Goal: Navigation & Orientation: Find specific page/section

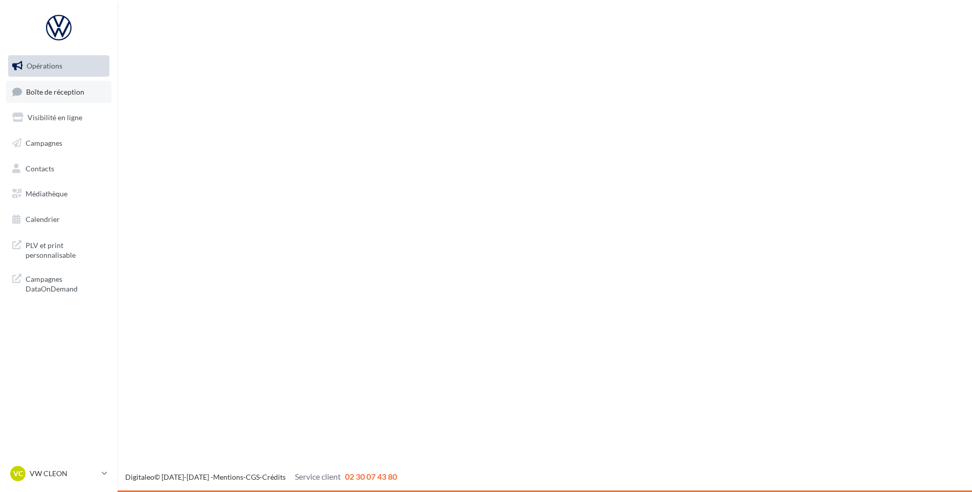
click at [20, 84] on link "Boîte de réception" at bounding box center [58, 92] width 105 height 22
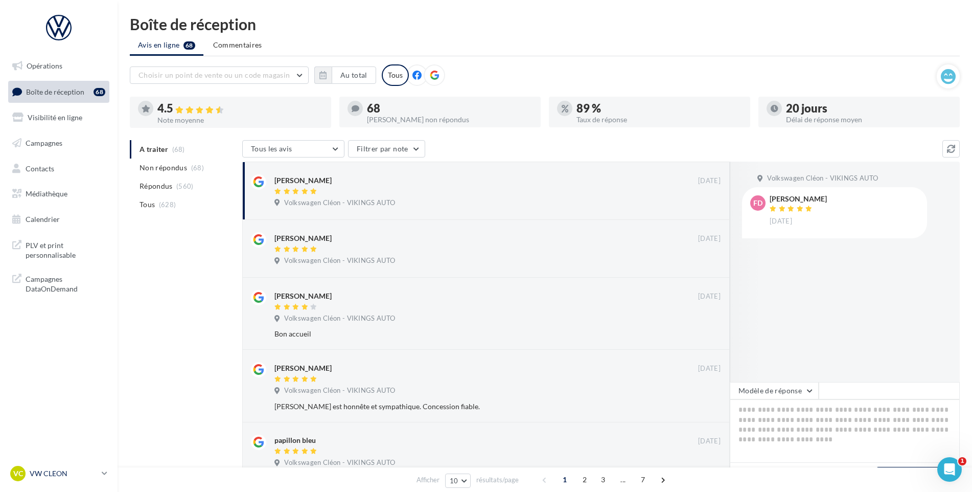
click at [63, 473] on p "VW CLEON" at bounding box center [64, 473] width 68 height 10
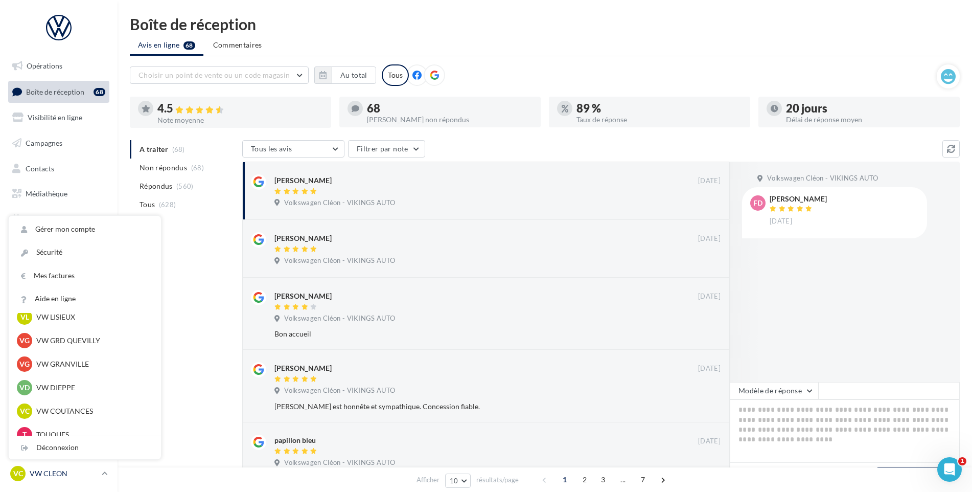
scroll to position [307, 0]
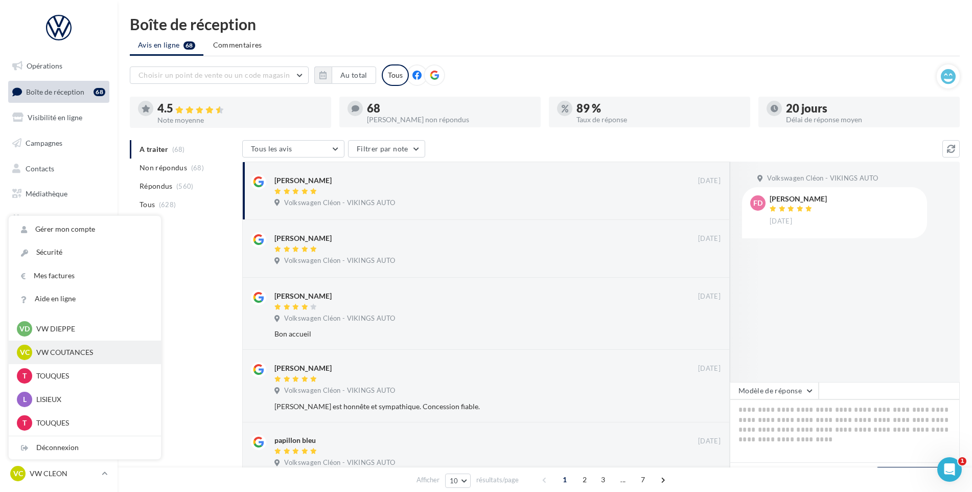
click at [66, 358] on div "VC VW COUTANCES vw-cou-vau" at bounding box center [85, 351] width 136 height 15
